Goal: Information Seeking & Learning: Learn about a topic

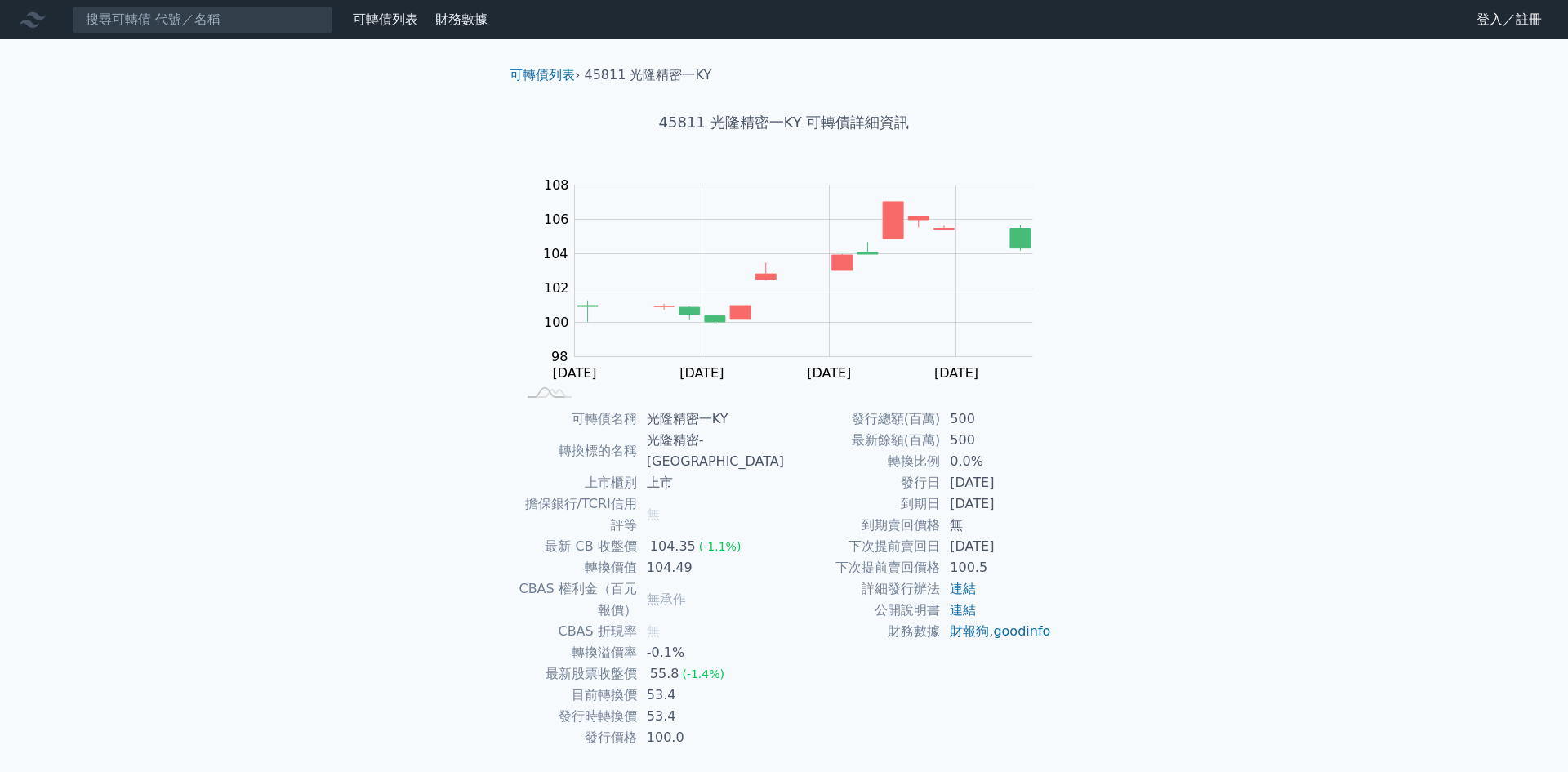
click at [688, 120] on h1 "45811 光隆精密一KY 可轉債詳細資訊" at bounding box center [784, 123] width 575 height 23
click at [718, 120] on h1 "45811 光隆精密一KY 可轉債詳細資訊" at bounding box center [784, 123] width 575 height 23
drag, startPoint x: 713, startPoint y: 117, endPoint x: 765, endPoint y: 124, distance: 52.5
click at [765, 124] on h1 "45811 光隆精密一KY 可轉債詳細資訊" at bounding box center [784, 123] width 575 height 23
